Goal: Transaction & Acquisition: Subscribe to service/newsletter

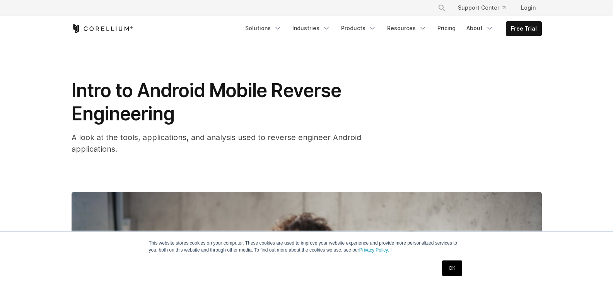
click at [263, 123] on h1 "Intro to Android Mobile Reverse Engineering" at bounding box center [226, 102] width 309 height 46
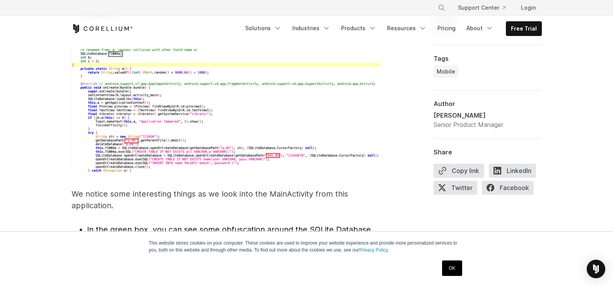
scroll to position [2367, 0]
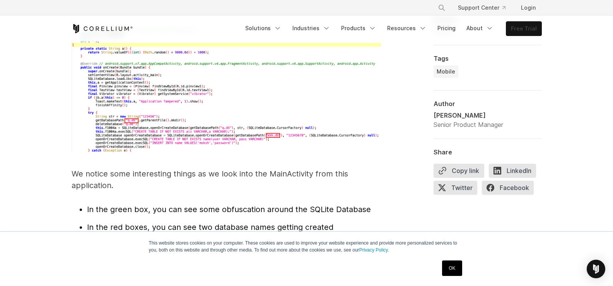
click at [521, 31] on link "Free Trial" at bounding box center [523, 29] width 35 height 14
click at [522, 31] on link "Free Trial" at bounding box center [523, 29] width 35 height 14
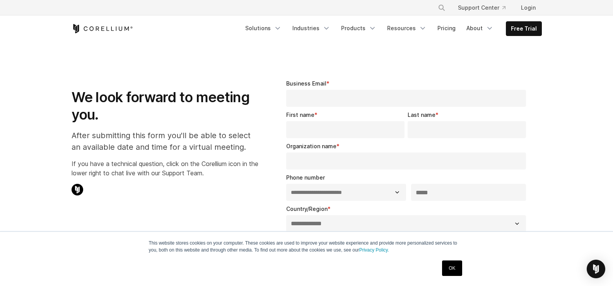
select select "**"
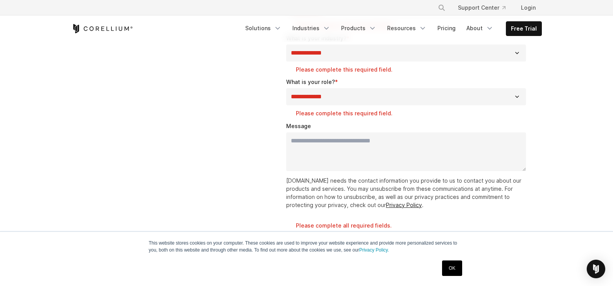
scroll to position [371, 0]
